Goal: Contribute content: Add original content to the website for others to see

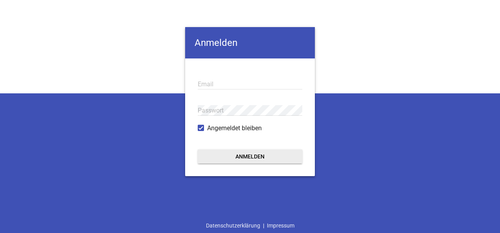
type input "[EMAIL_ADDRESS][DOMAIN_NAME]"
click at [259, 156] on button "Anmelden" at bounding box center [250, 157] width 104 height 14
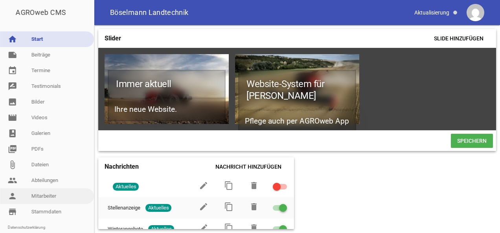
click at [52, 202] on link "person Mitarbeiter" at bounding box center [47, 197] width 94 height 16
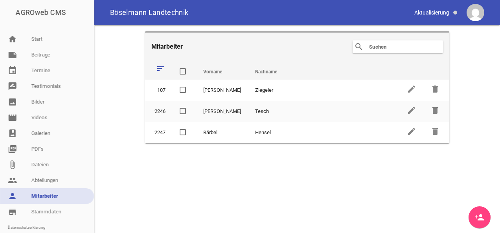
click at [484, 218] on link "person_add" at bounding box center [479, 218] width 22 height 22
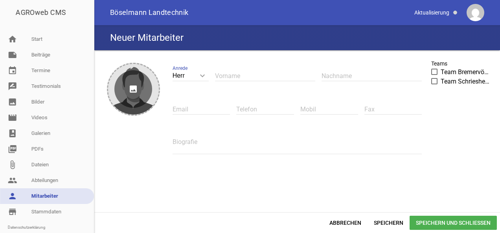
click at [138, 84] on icon "image" at bounding box center [133, 89] width 38 height 38
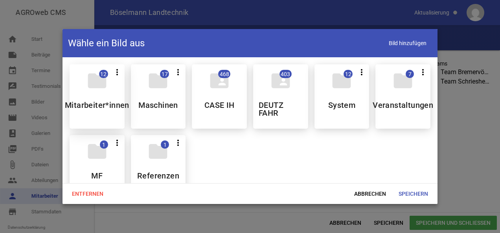
click at [106, 102] on h5 "Mitarbeiter*innen" at bounding box center [97, 105] width 64 height 8
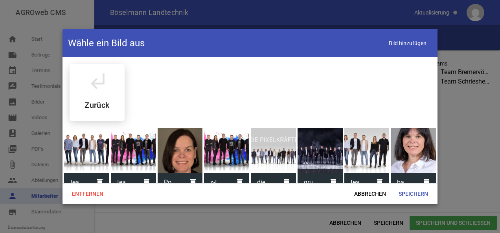
click at [174, 146] on div at bounding box center [180, 150] width 45 height 45
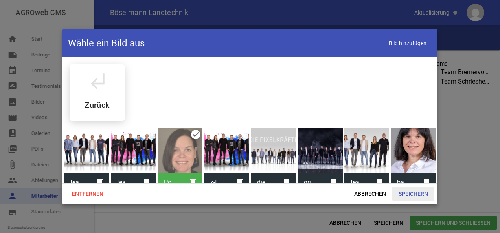
click at [405, 192] on span "Speichern" at bounding box center [413, 194] width 42 height 14
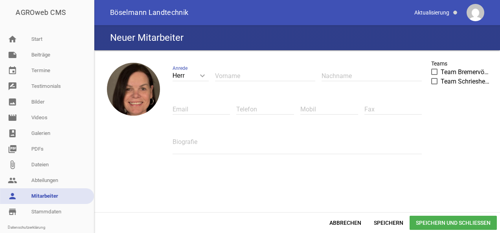
click at [433, 71] on span at bounding box center [434, 72] width 5 height 5
click at [440, 68] on input "Team Bremervörde" at bounding box center [440, 68] width 0 height 0
click at [214, 155] on div "Biografie" at bounding box center [296, 145] width 249 height 33
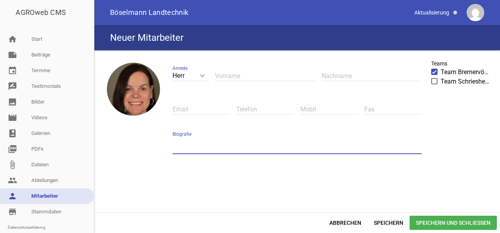
click at [224, 147] on textarea at bounding box center [296, 146] width 249 height 18
type textarea "ldgjalsdkögjas lödgjaös"
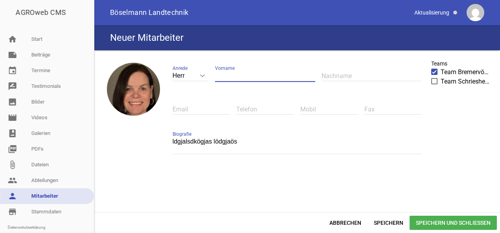
click at [236, 75] on input "text" at bounding box center [265, 76] width 100 height 11
type input "sghsf"
click at [442, 227] on span "Speichern und Schließen" at bounding box center [452, 223] width 87 height 14
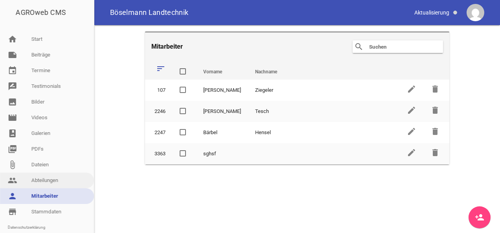
click at [53, 178] on link "people Abteilungen" at bounding box center [47, 181] width 94 height 16
click at [54, 179] on link "people Abteilungen" at bounding box center [47, 181] width 94 height 16
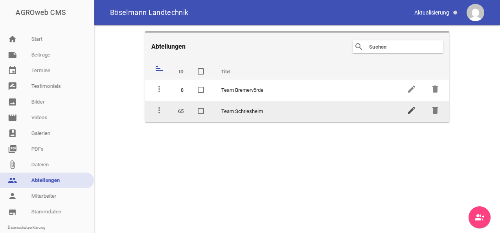
click at [414, 107] on icon "edit" at bounding box center [411, 110] width 9 height 9
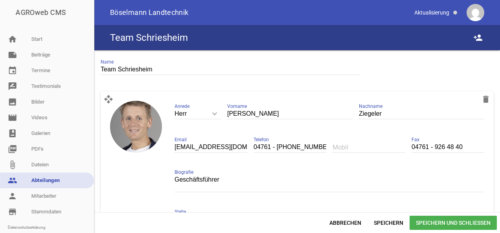
scroll to position [35, 0]
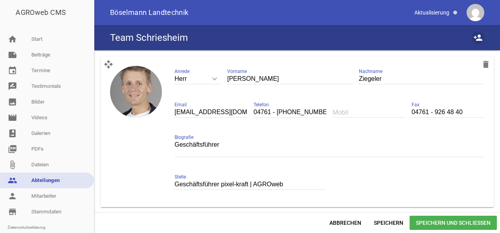
click at [477, 42] on icon "person_add" at bounding box center [477, 37] width 9 height 9
drag, startPoint x: 495, startPoint y: 81, endPoint x: 499, endPoint y: 135, distance: 54.0
click at [499, 135] on html "AGROweb CMS home Start note Beiträge label Aktuelles settings label Service set…" at bounding box center [250, 116] width 500 height 233
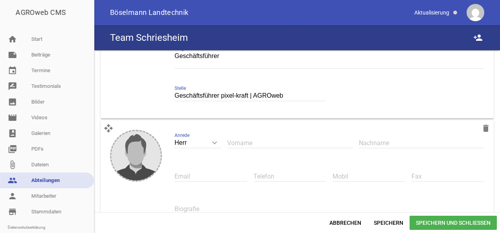
scroll to position [123, 0]
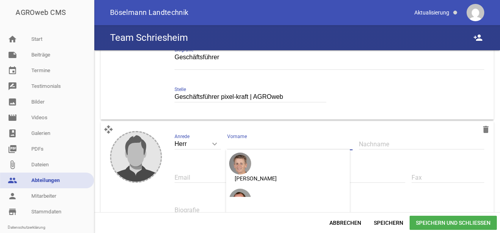
click at [301, 145] on input "text" at bounding box center [289, 144] width 125 height 11
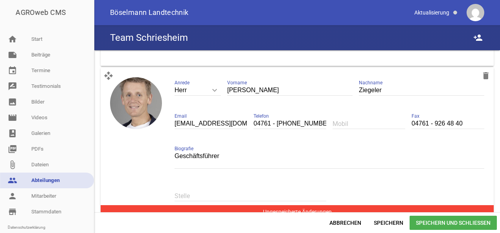
scroll to position [188, 0]
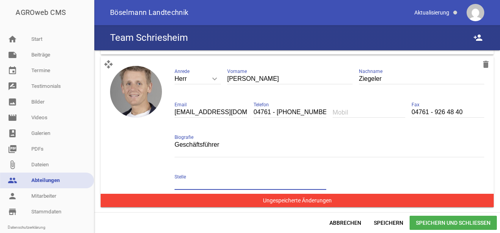
click at [206, 181] on input "text" at bounding box center [250, 185] width 152 height 11
click at [426, 220] on span "Speichern und Schließen" at bounding box center [452, 223] width 87 height 14
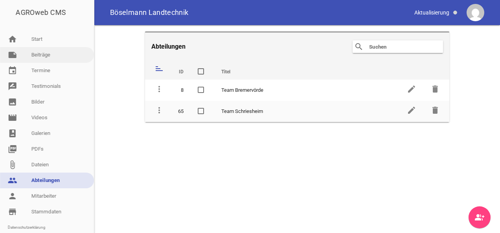
click at [46, 51] on link "note Beiträge" at bounding box center [47, 55] width 94 height 16
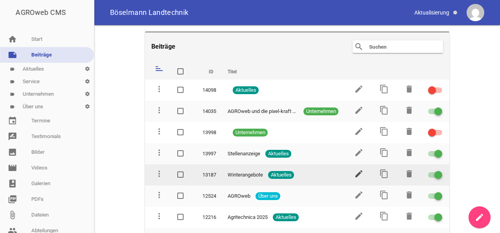
click at [357, 171] on icon "edit" at bounding box center [358, 173] width 9 height 9
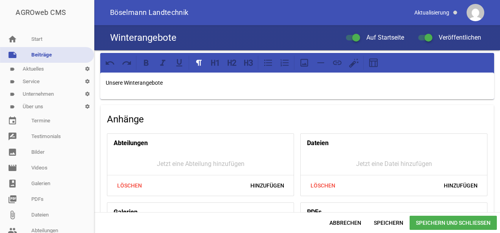
click at [245, 91] on div "Unsere Winterangebote" at bounding box center [297, 86] width 394 height 27
click at [349, 63] on icon at bounding box center [353, 63] width 10 height 10
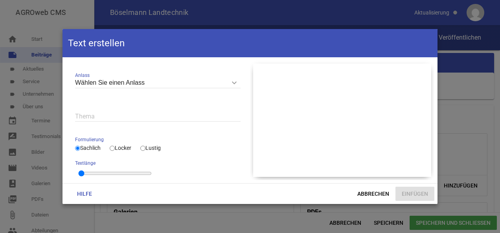
click at [133, 84] on input "Wählen Sie einen Anlass" at bounding box center [157, 83] width 165 height 11
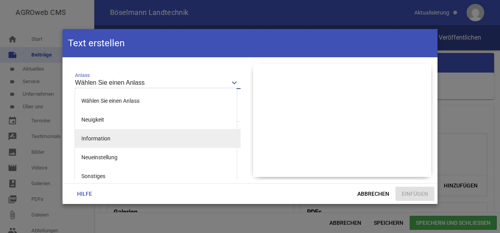
click at [126, 131] on li "Information" at bounding box center [157, 138] width 165 height 19
type input "Information"
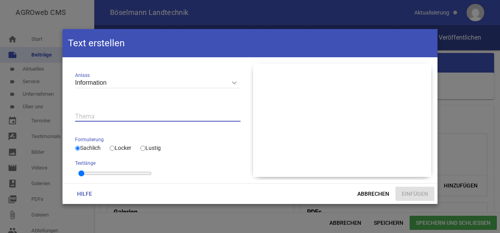
click at [136, 115] on input "text" at bounding box center [157, 116] width 165 height 11
type input "Büro über [DATE] und [DATE] geschlossen"
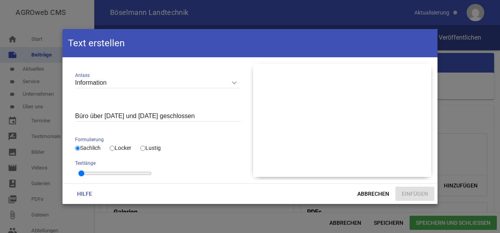
drag, startPoint x: 245, startPoint y: 141, endPoint x: 247, endPoint y: 168, distance: 27.2
click at [247, 168] on div "Information keyboard_arrow_down Anlass Wählen Sie einen Anlass Neuigkeit Inform…" at bounding box center [158, 120] width 184 height 120
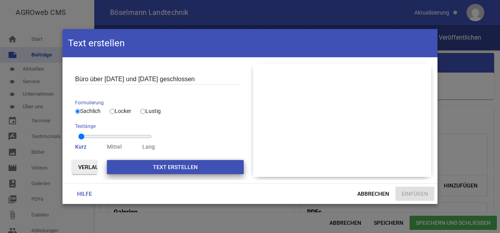
click at [170, 170] on button "Text erstellen" at bounding box center [175, 167] width 137 height 14
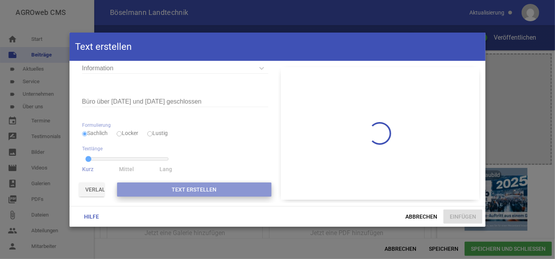
scroll to position [18, 0]
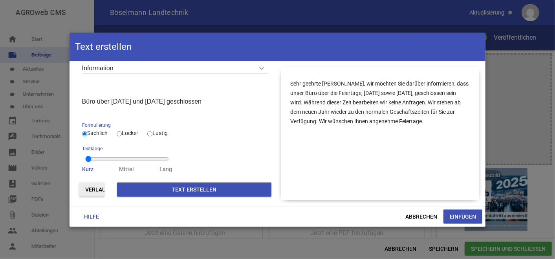
click at [465, 214] on button "Einfügen" at bounding box center [463, 217] width 39 height 14
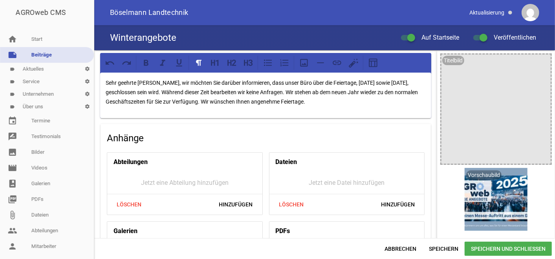
click at [160, 82] on p "Sehr geehrte [PERSON_NAME], wir möchten Sie darüber informieren, dass unser Bür…" at bounding box center [266, 92] width 320 height 28
click at [166, 90] on p "Sehr geehrte [PERSON_NAME], wir möchten Sie darüber informieren, dass unser Bür…" at bounding box center [266, 92] width 320 height 28
click at [162, 85] on p "Sehr geehrte [PERSON_NAME], wir möchten Sie darüber informieren, dass unser Bür…" at bounding box center [266, 92] width 320 height 28
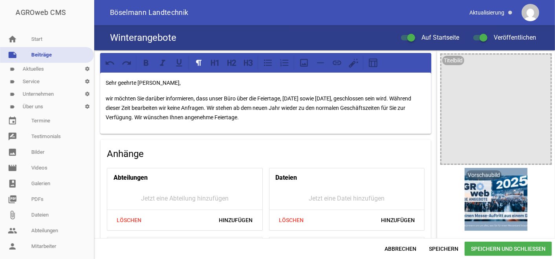
click at [144, 84] on p "Sehr geehrte [PERSON_NAME]," at bounding box center [266, 82] width 320 height 9
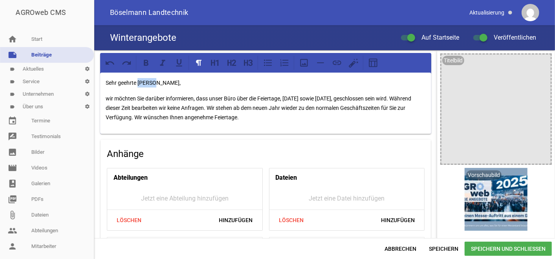
click at [144, 84] on p "Sehr geehrte [PERSON_NAME]," at bounding box center [266, 82] width 320 height 9
click at [114, 87] on p "Sehr geehrte [PERSON_NAME]," at bounding box center [266, 82] width 320 height 9
click at [214, 63] on icon at bounding box center [213, 63] width 4 height 6
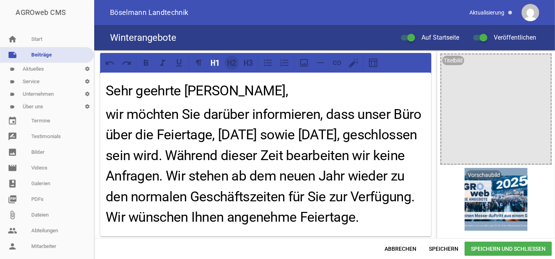
click at [228, 63] on icon at bounding box center [229, 63] width 4 height 6
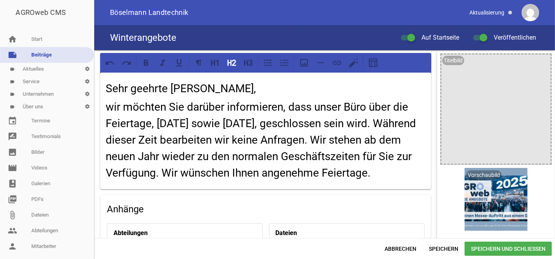
click at [227, 86] on h2 "Sehr geehrte [PERSON_NAME]," at bounding box center [266, 89] width 320 height 16
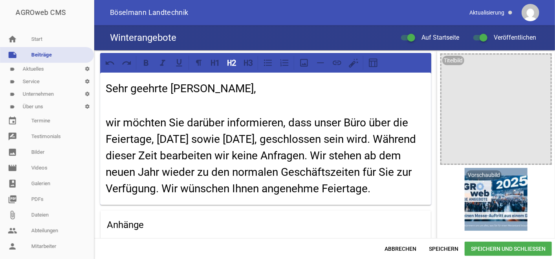
click at [236, 132] on h2 "wir möchten Sie darüber informieren, dass unser Büro über die Feiertage, [DATE]…" at bounding box center [266, 156] width 320 height 82
click at [229, 62] on icon at bounding box center [229, 63] width 4 height 6
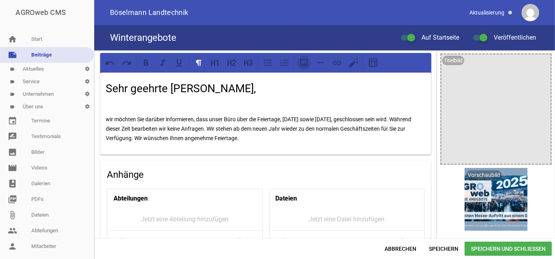
click at [300, 61] on icon at bounding box center [304, 63] width 8 height 8
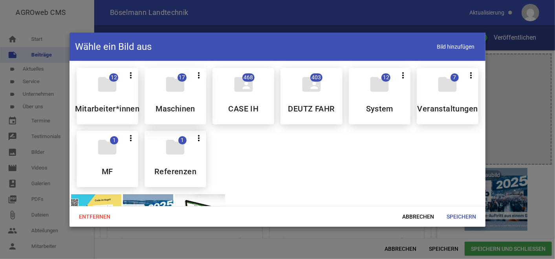
click at [184, 95] on icon "folder" at bounding box center [176, 84] width 22 height 22
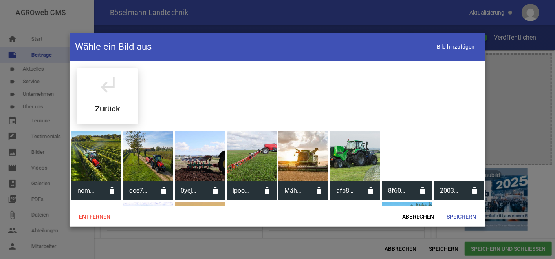
click at [259, 146] on div at bounding box center [252, 157] width 50 height 50
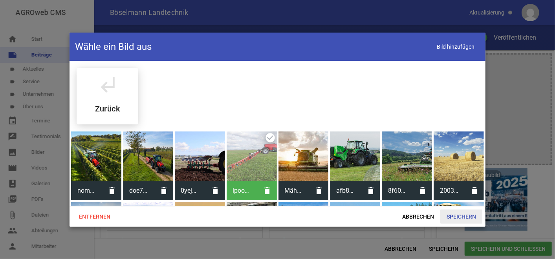
click at [456, 213] on span "Speichern" at bounding box center [461, 217] width 42 height 14
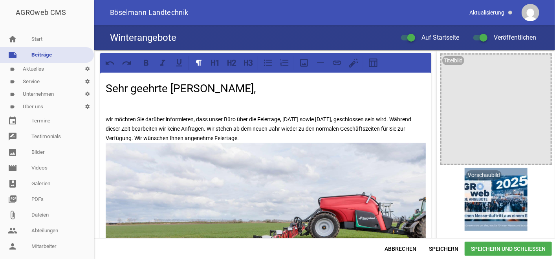
click at [312, 120] on p "wir möchten Sie darüber informieren, dass unser Büro über die Feiertage, [DATE]…" at bounding box center [266, 236] width 320 height 242
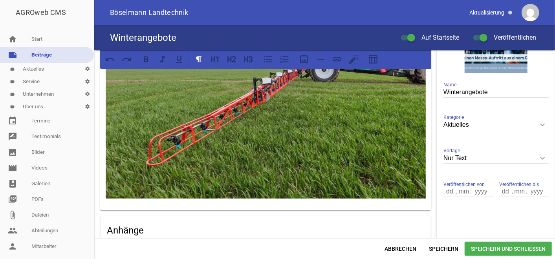
scroll to position [179, 0]
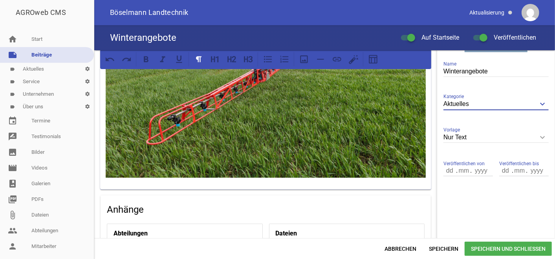
click at [477, 100] on input "Aktuelles" at bounding box center [496, 104] width 105 height 11
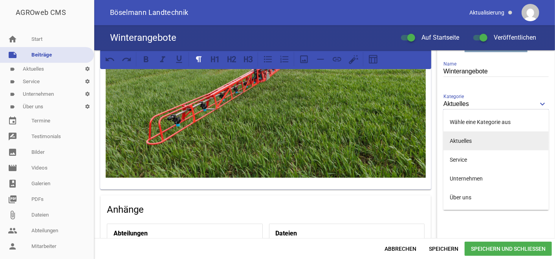
click at [483, 134] on li "Aktuelles" at bounding box center [496, 141] width 105 height 19
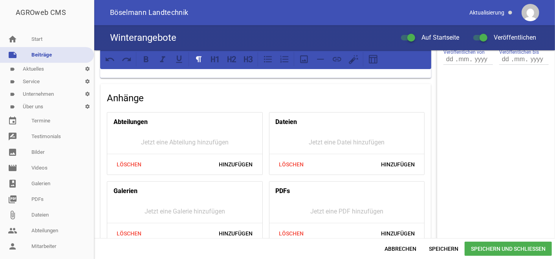
scroll to position [292, 0]
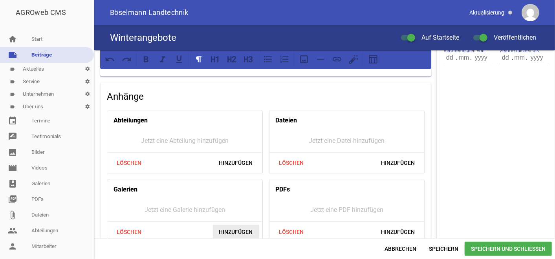
click at [233, 229] on span "Hinzufügen" at bounding box center [236, 232] width 46 height 14
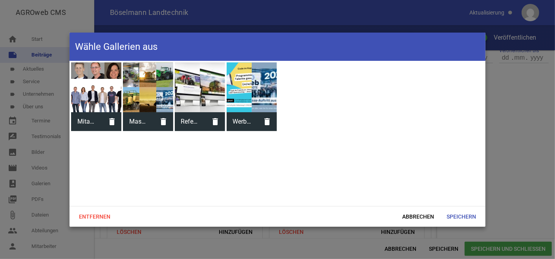
click at [156, 87] on div at bounding box center [148, 87] width 50 height 50
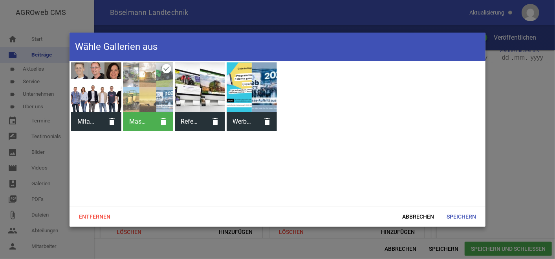
click at [207, 101] on div at bounding box center [200, 87] width 50 height 50
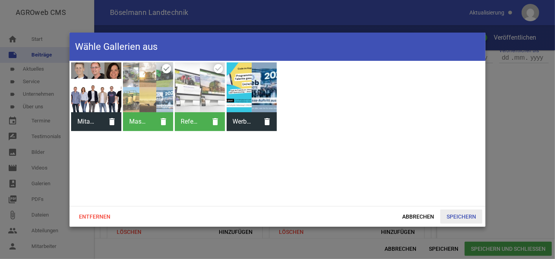
click at [449, 212] on span "Speichern" at bounding box center [461, 217] width 42 height 14
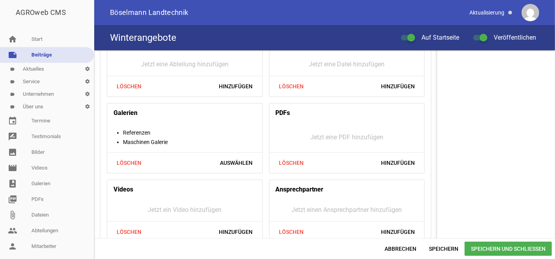
scroll to position [379, 0]
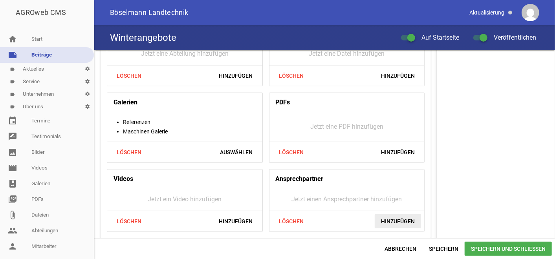
click at [414, 222] on span "Hinzufügen" at bounding box center [398, 221] width 46 height 14
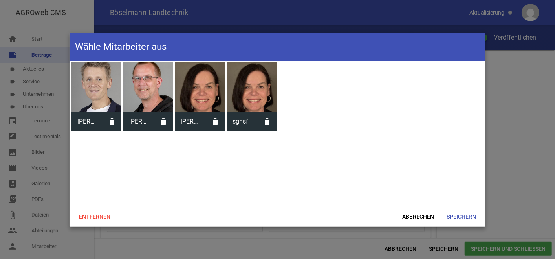
click at [190, 100] on div at bounding box center [200, 87] width 50 height 50
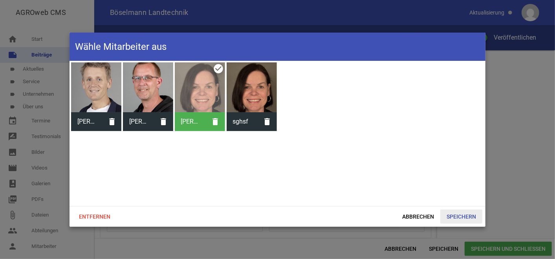
click at [455, 218] on span "Speichern" at bounding box center [461, 217] width 42 height 14
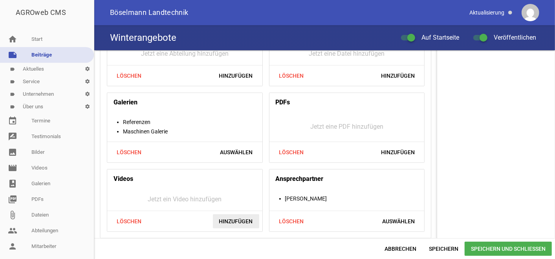
click at [230, 214] on span "Hinzufügen" at bounding box center [236, 221] width 46 height 14
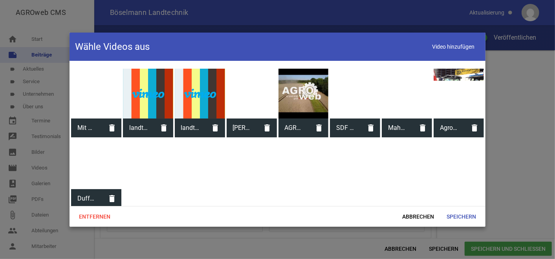
click at [252, 92] on div at bounding box center [252, 94] width 50 height 50
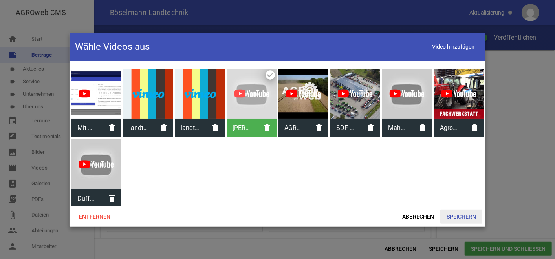
click at [459, 218] on span "Speichern" at bounding box center [461, 217] width 42 height 14
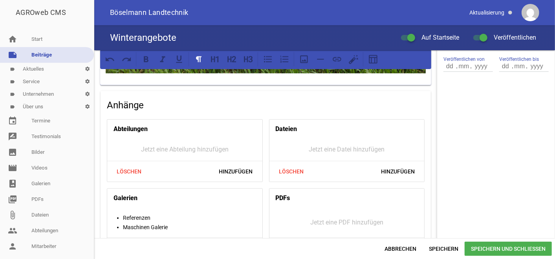
scroll to position [288, 0]
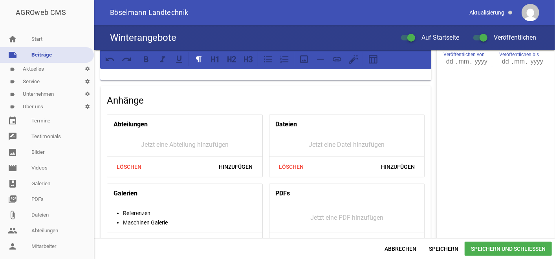
drag, startPoint x: 549, startPoint y: 174, endPoint x: 547, endPoint y: 155, distance: 19.3
click at [499, 155] on aside "Titelbild image Vorschaubild delete crop image Winterangebote Name Aktuelles ke…" at bounding box center [496, 47] width 118 height 570
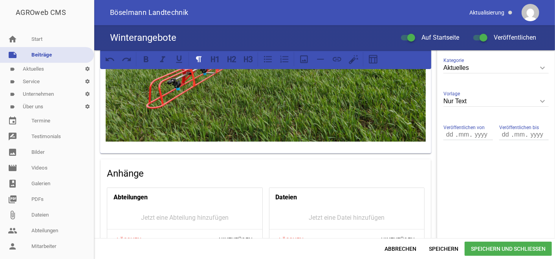
scroll to position [213, 0]
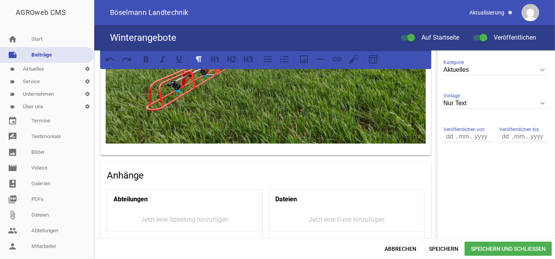
click at [499, 146] on div "Sehr geehrte [PERSON_NAME], wir möchten Sie darüber informieren, dass unser Bür…" at bounding box center [324, 144] width 461 height 188
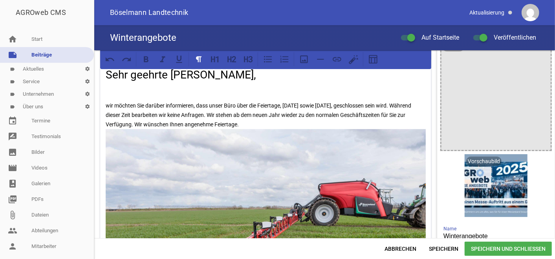
scroll to position [0, 0]
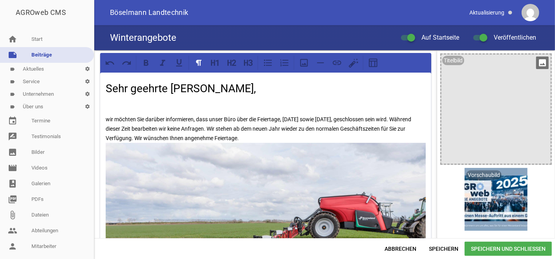
click at [447, 59] on div "Titelbild" at bounding box center [453, 60] width 22 height 9
click at [499, 61] on icon "image" at bounding box center [542, 63] width 13 height 13
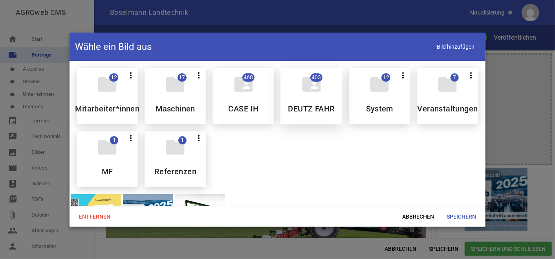
click at [290, 113] on h5 "DEUTZ FAHR" at bounding box center [311, 109] width 47 height 8
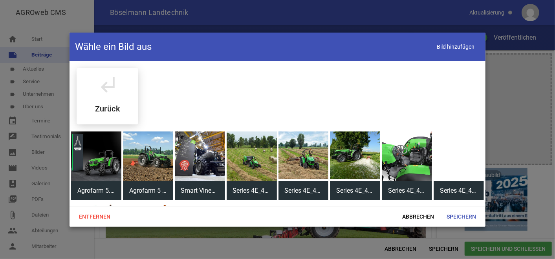
click at [257, 155] on div at bounding box center [252, 157] width 50 height 50
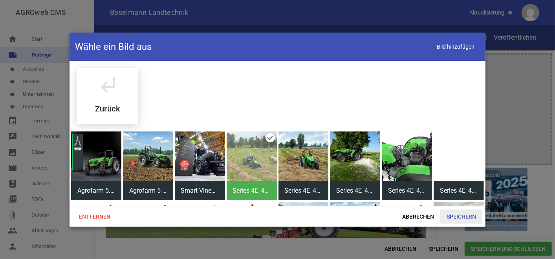
click at [459, 217] on span "Speichern" at bounding box center [461, 217] width 42 height 14
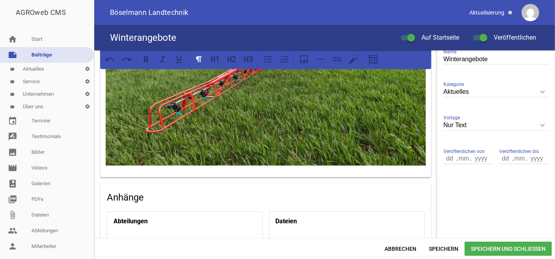
scroll to position [187, 0]
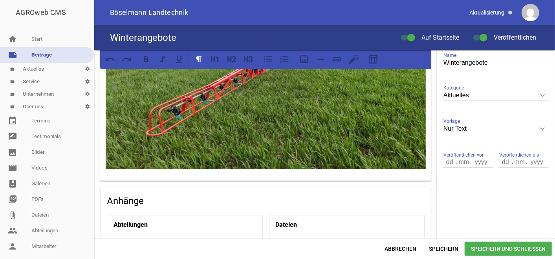
drag, startPoint x: 551, startPoint y: 128, endPoint x: 557, endPoint y: 176, distance: 48.3
click at [499, 176] on html "AGROweb CMS home Start note Beiträge label Aktuelles settings label Service set…" at bounding box center [277, 129] width 555 height 259
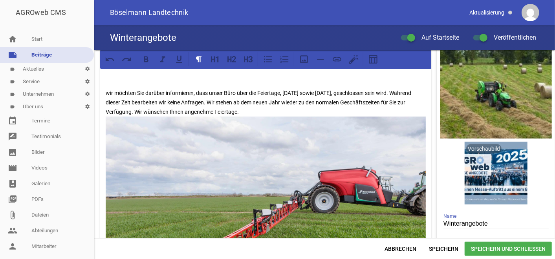
scroll to position [0, 0]
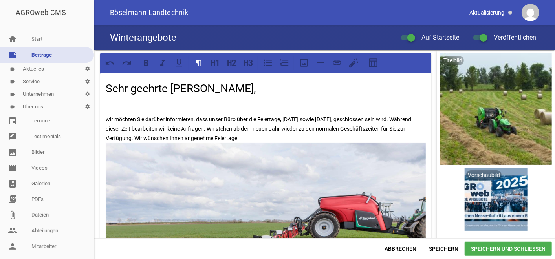
click at [319, 115] on p "wir möchten Sie darüber informieren, dass unser Büro über die Feiertage, [DATE]…" at bounding box center [266, 236] width 320 height 242
click at [499, 233] on span "Speichern und Schließen" at bounding box center [508, 249] width 87 height 14
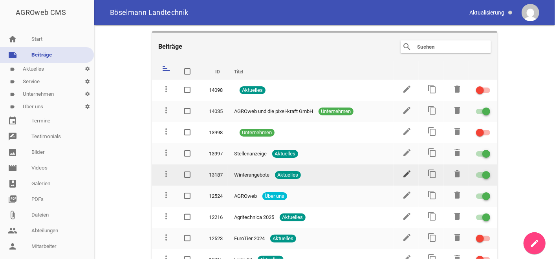
click at [402, 172] on icon "edit" at bounding box center [406, 173] width 9 height 9
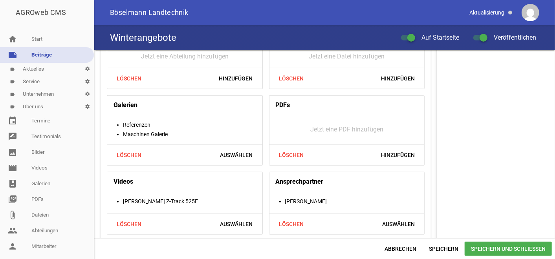
scroll to position [379, 0]
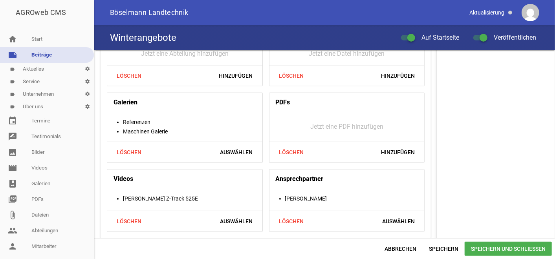
click at [499, 233] on span "Speichern und Schließen" at bounding box center [508, 249] width 87 height 14
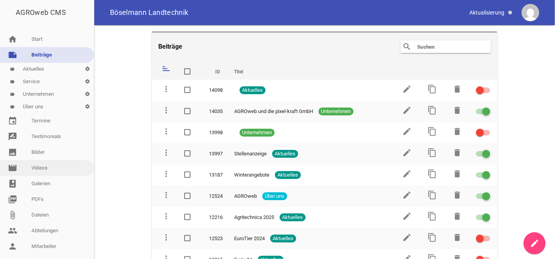
click at [56, 172] on link "movie Videos" at bounding box center [47, 168] width 94 height 16
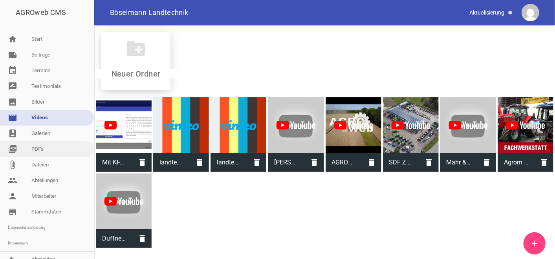
click at [49, 149] on link "picture_as_pdf PDFs" at bounding box center [47, 149] width 94 height 16
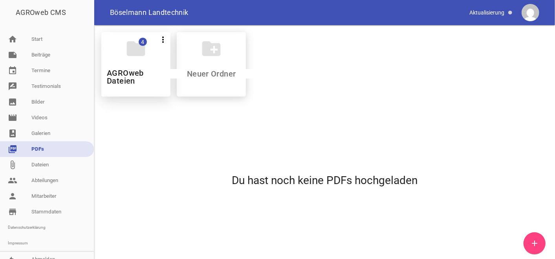
click at [134, 48] on icon "folder" at bounding box center [136, 49] width 22 height 22
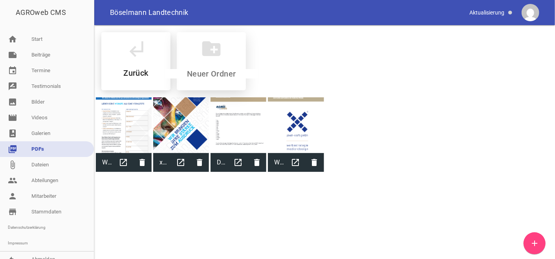
click at [212, 71] on input at bounding box center [211, 73] width 93 height 9
click at [213, 73] on input at bounding box center [211, 73] width 93 height 9
type input "sdgfadsf"
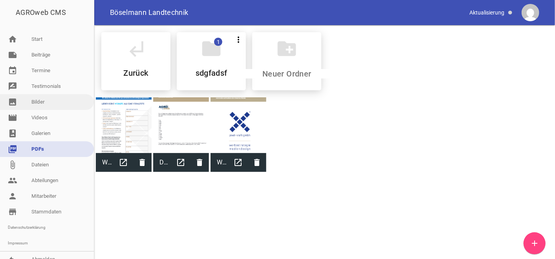
click at [55, 104] on link "image Bilder" at bounding box center [47, 102] width 94 height 16
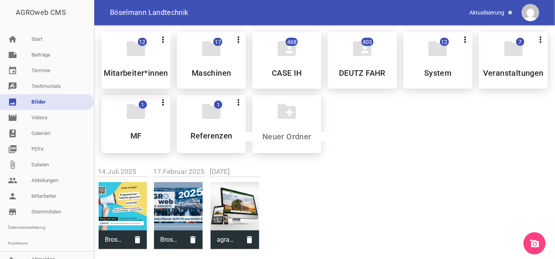
click at [140, 75] on h5 "Mitarbeiter*innen" at bounding box center [136, 73] width 64 height 8
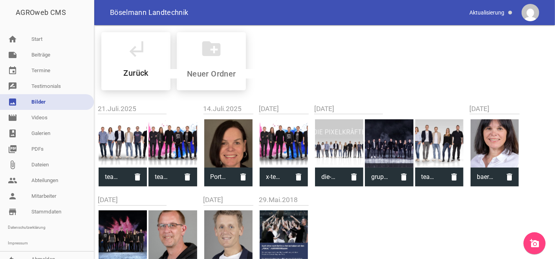
click at [297, 128] on div "x-team-dark3.png delete" at bounding box center [284, 152] width 48 height 67
type input "x-team-dark3.png"
type input "723"
type input "2000"
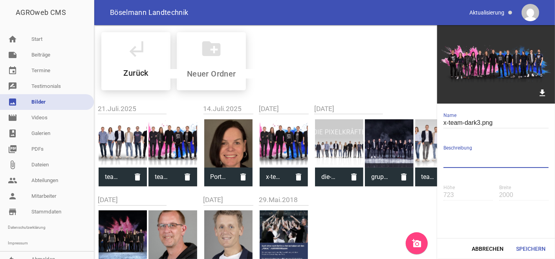
click at [472, 159] on textarea at bounding box center [496, 159] width 105 height 18
